Goal: Find contact information: Find contact information

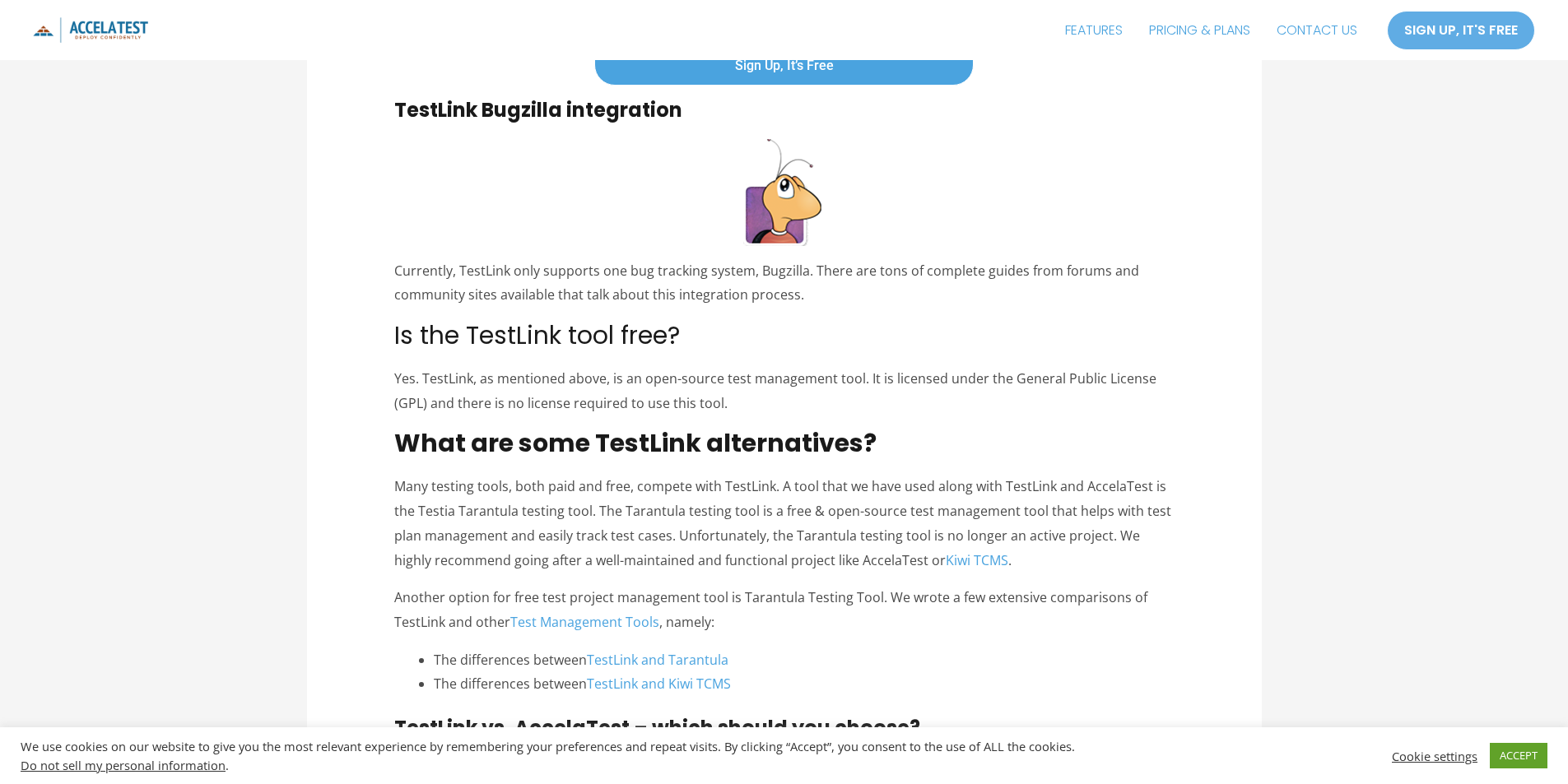
scroll to position [5018, 0]
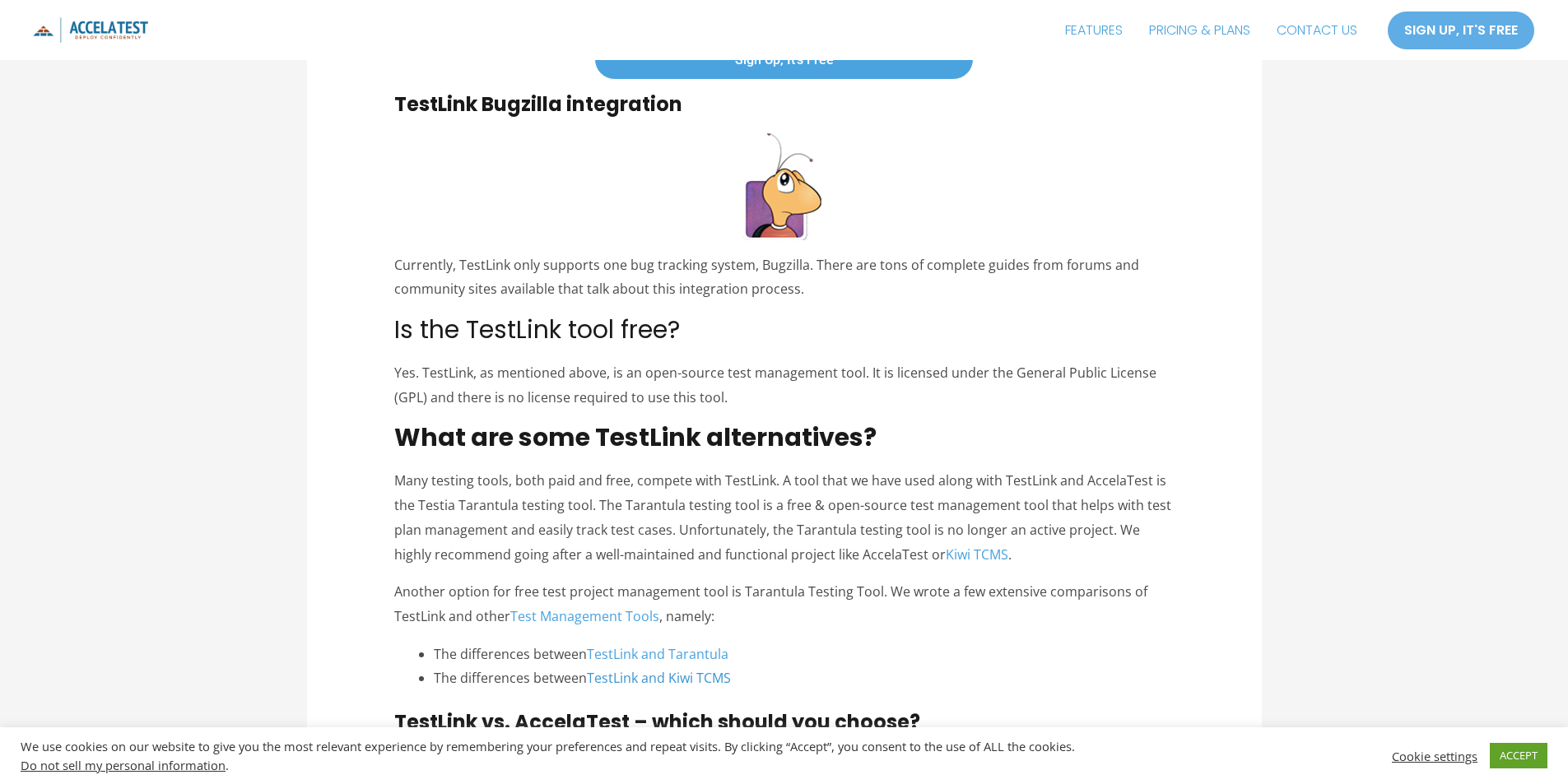
click at [687, 678] on link "TestLink and Kiwi TCMS" at bounding box center [658, 678] width 144 height 19
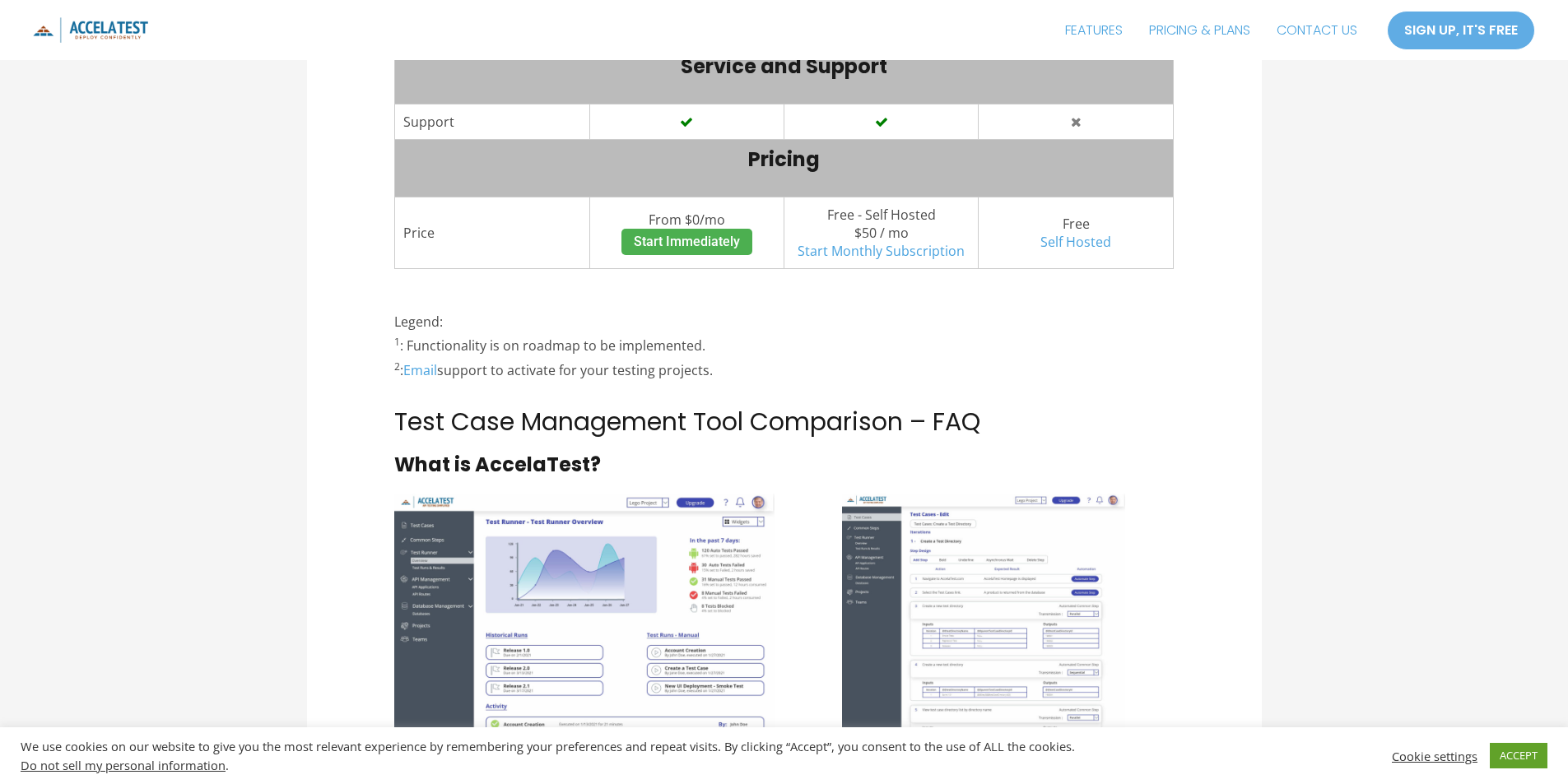
scroll to position [4277, 0]
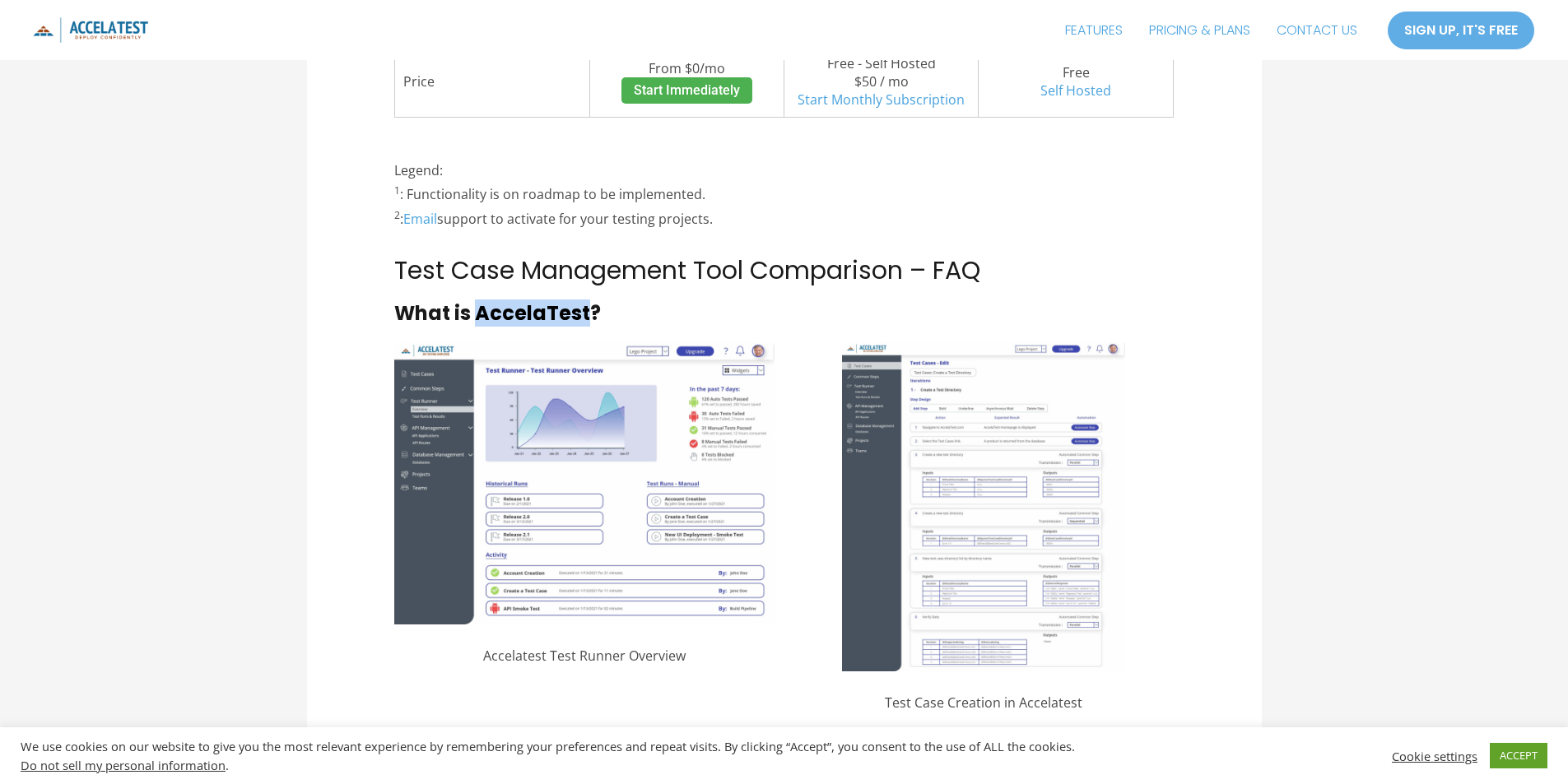
drag, startPoint x: 584, startPoint y: 287, endPoint x: 480, endPoint y: 289, distance: 104.0
click at [480, 300] on strong "What is AccelaTest?" at bounding box center [497, 313] width 206 height 27
copy strong "AccelaTest"
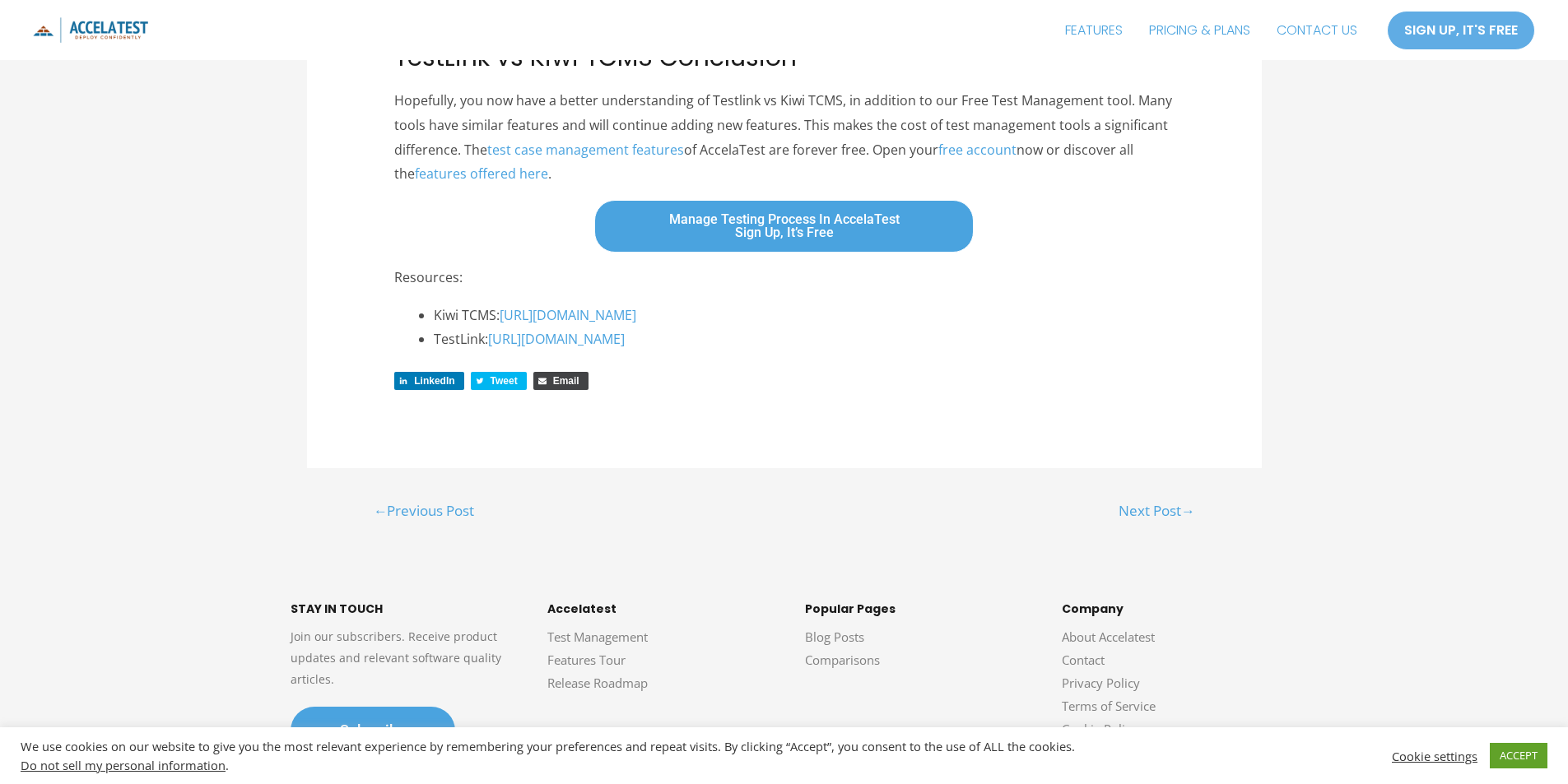
scroll to position [5978, 0]
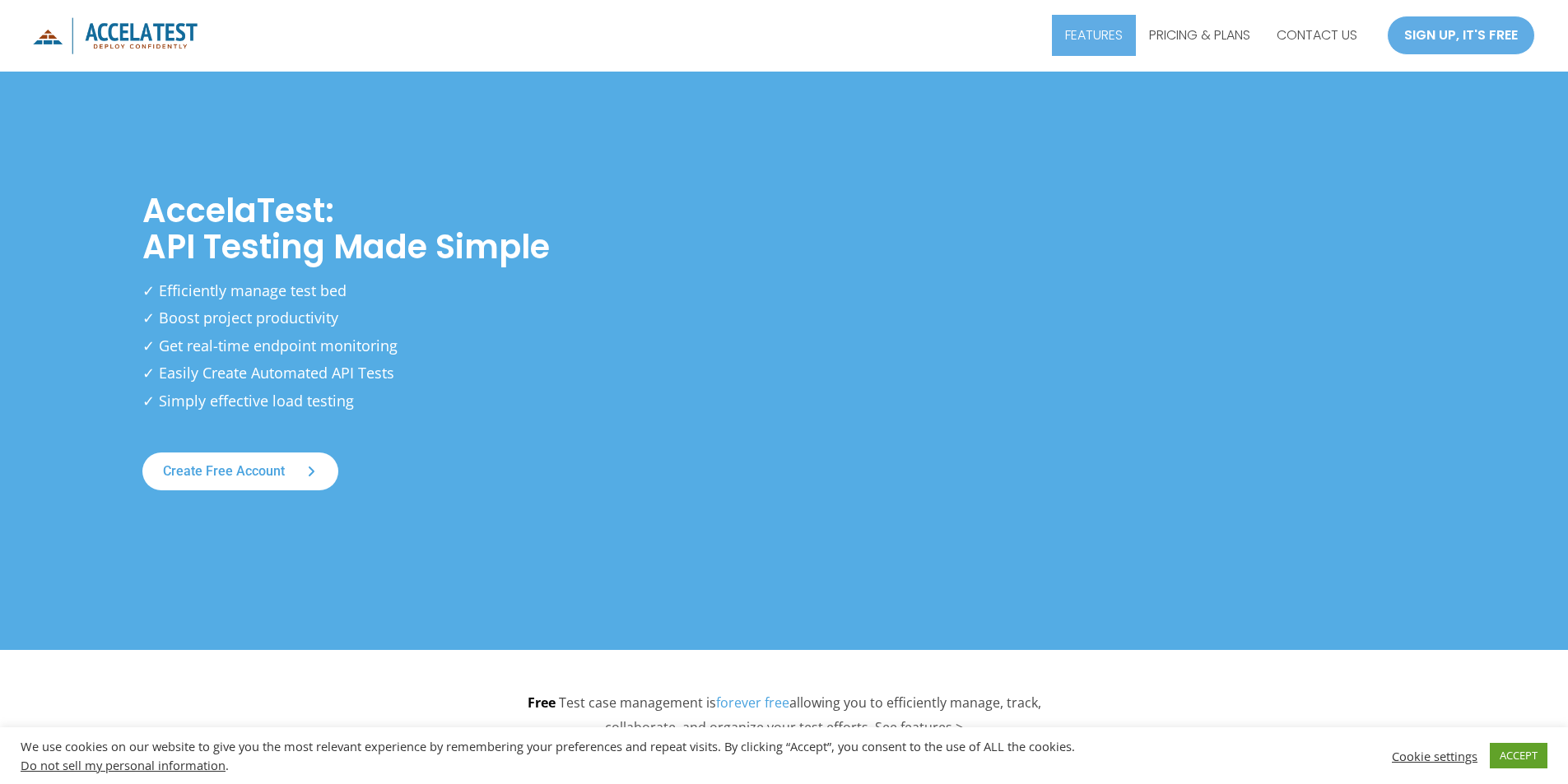
click at [1113, 38] on link "FEATURES" at bounding box center [1094, 35] width 84 height 41
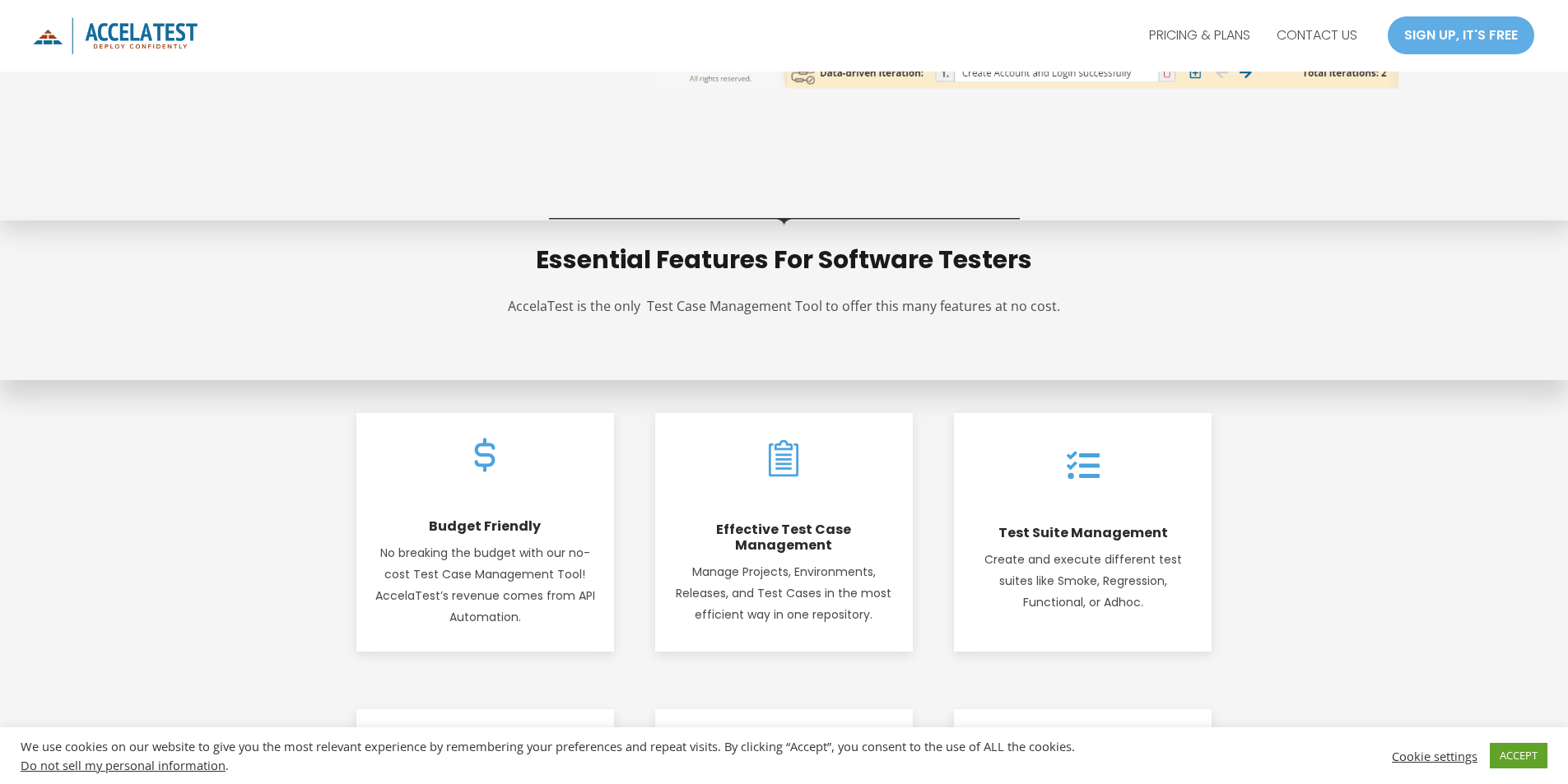
scroll to position [1444, 0]
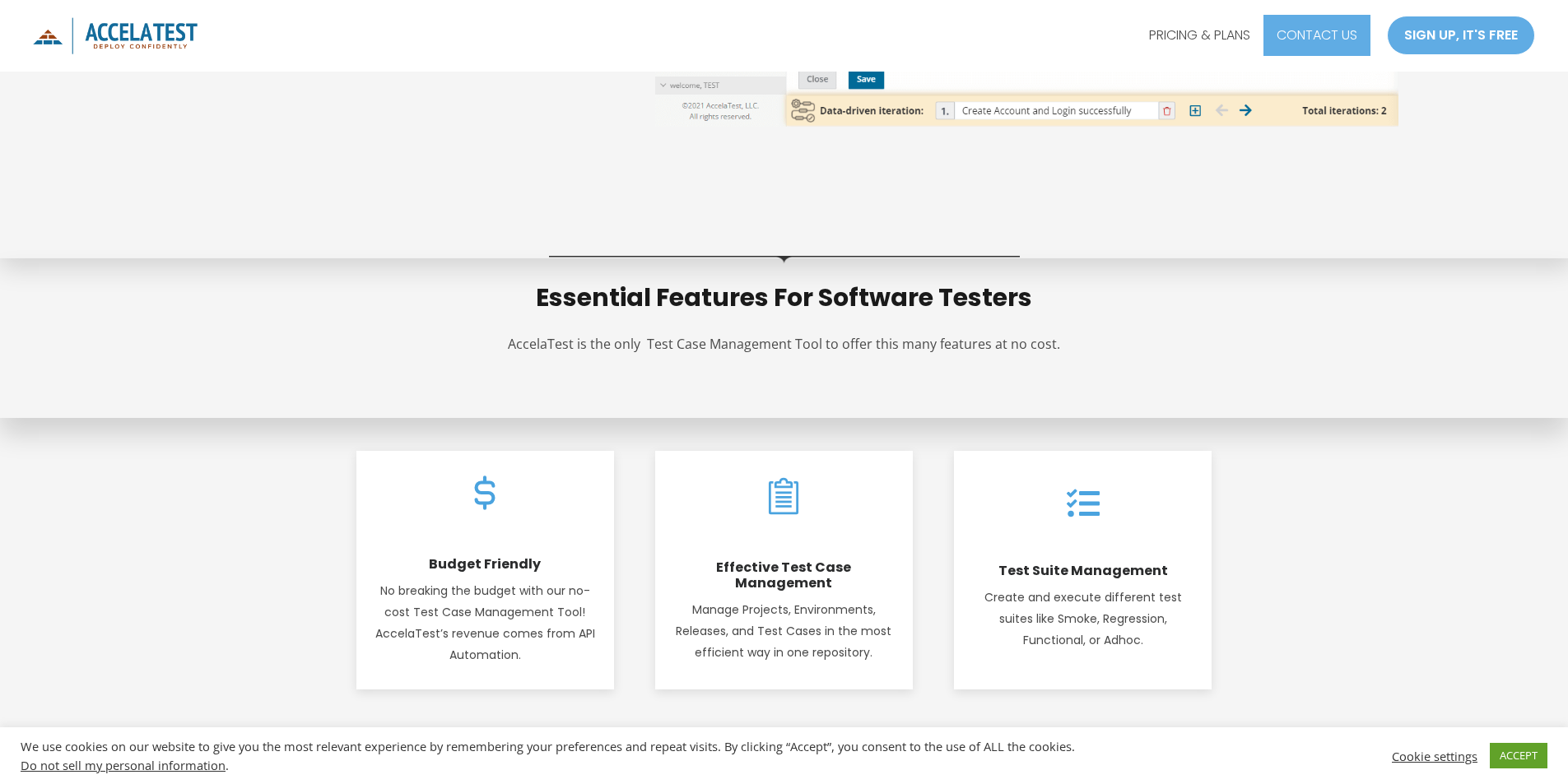
click at [1301, 37] on link "CONTACT US" at bounding box center [1317, 35] width 107 height 41
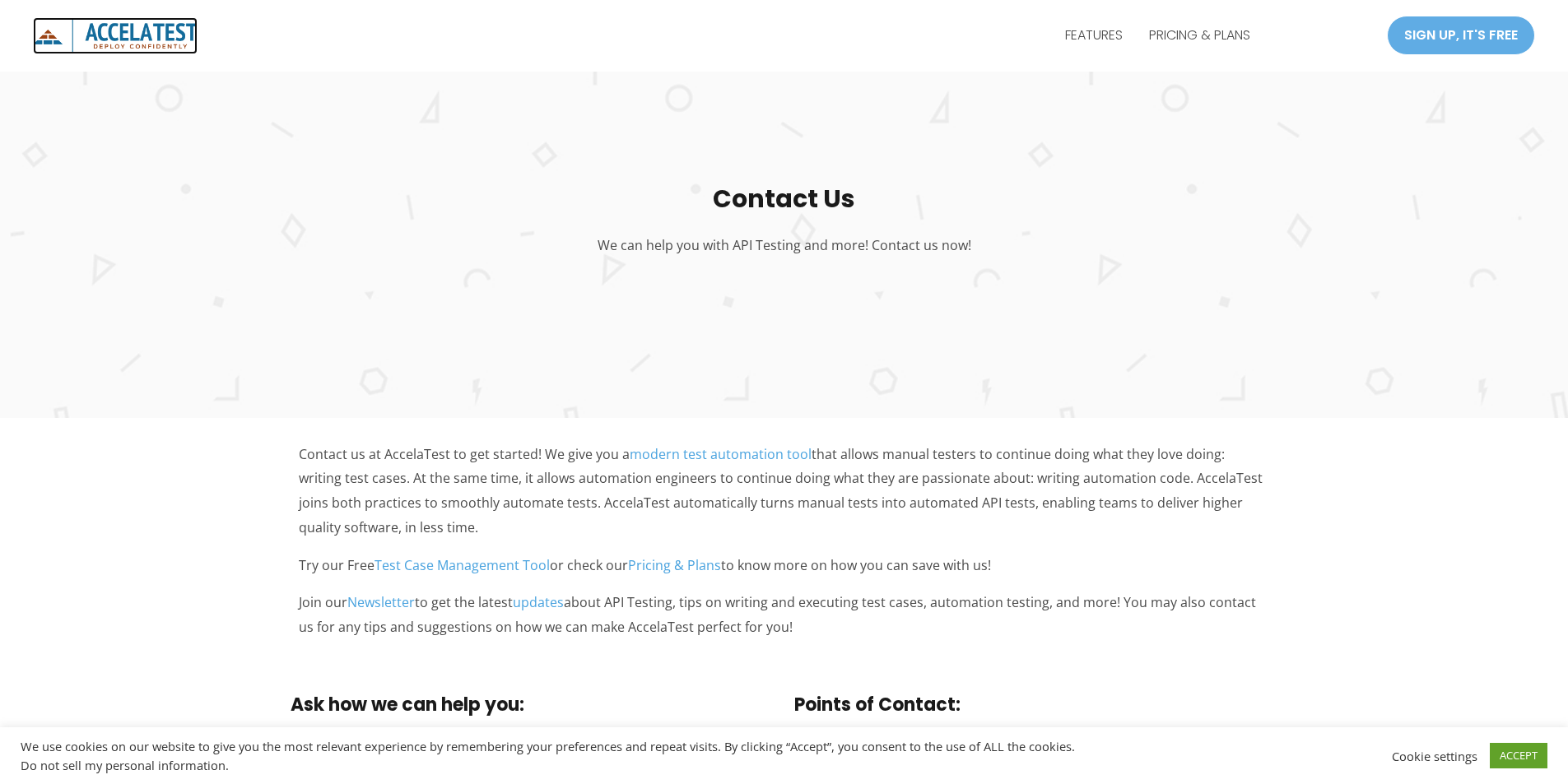
click at [77, 26] on img "AccelaTest" at bounding box center [115, 36] width 165 height 37
